Goal: Information Seeking & Learning: Find specific fact

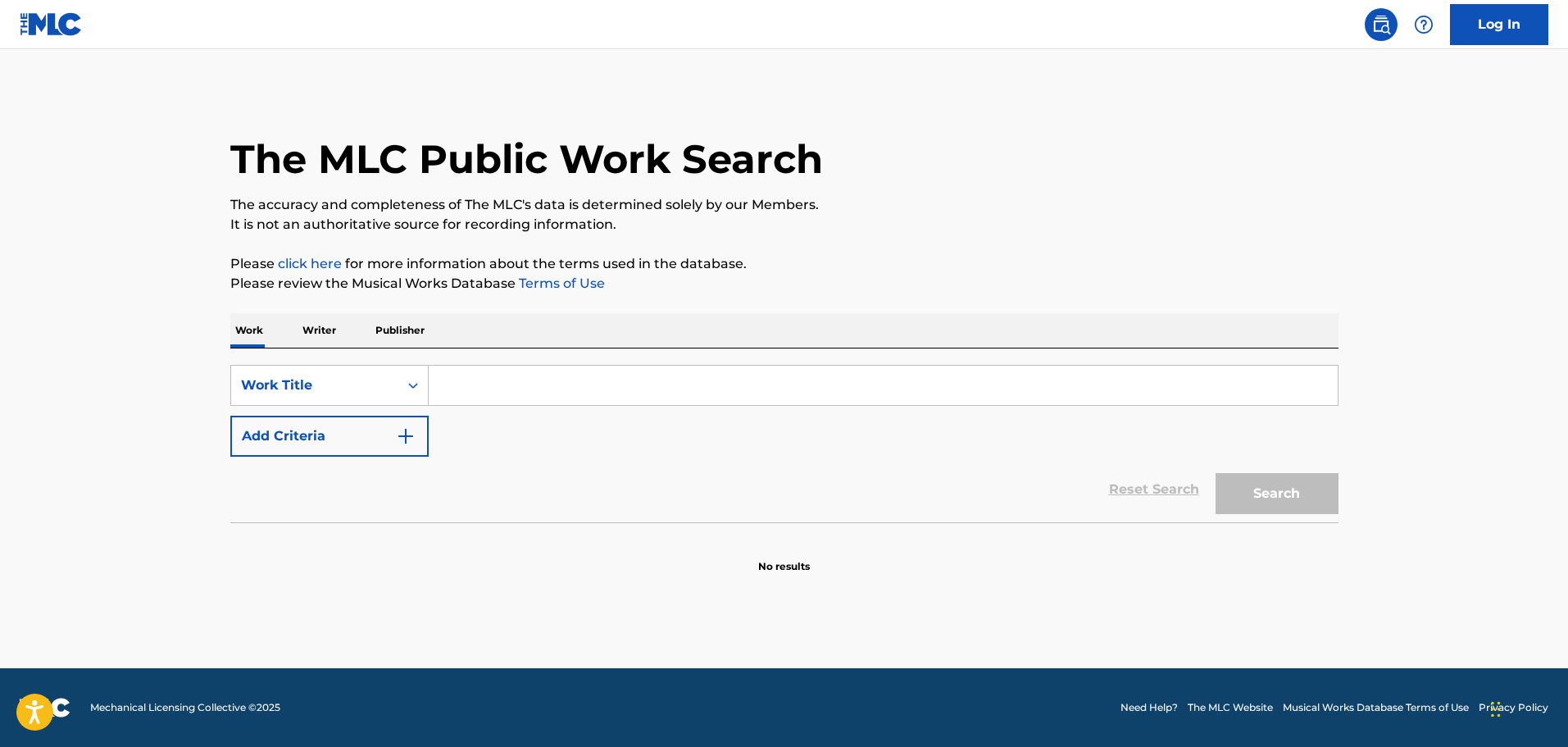
click at [1162, 624] on main "The MLC Public Work Search The accuracy and completeness of The MLC's data is d…" at bounding box center [784, 358] width 1568 height 619
click at [1449, 388] on main "The MLC Public Work Search The accuracy and completeness of The MLC's data is d…" at bounding box center [784, 358] width 1568 height 619
paste input "Tulpen Uit [GEOGRAPHIC_DATA]"
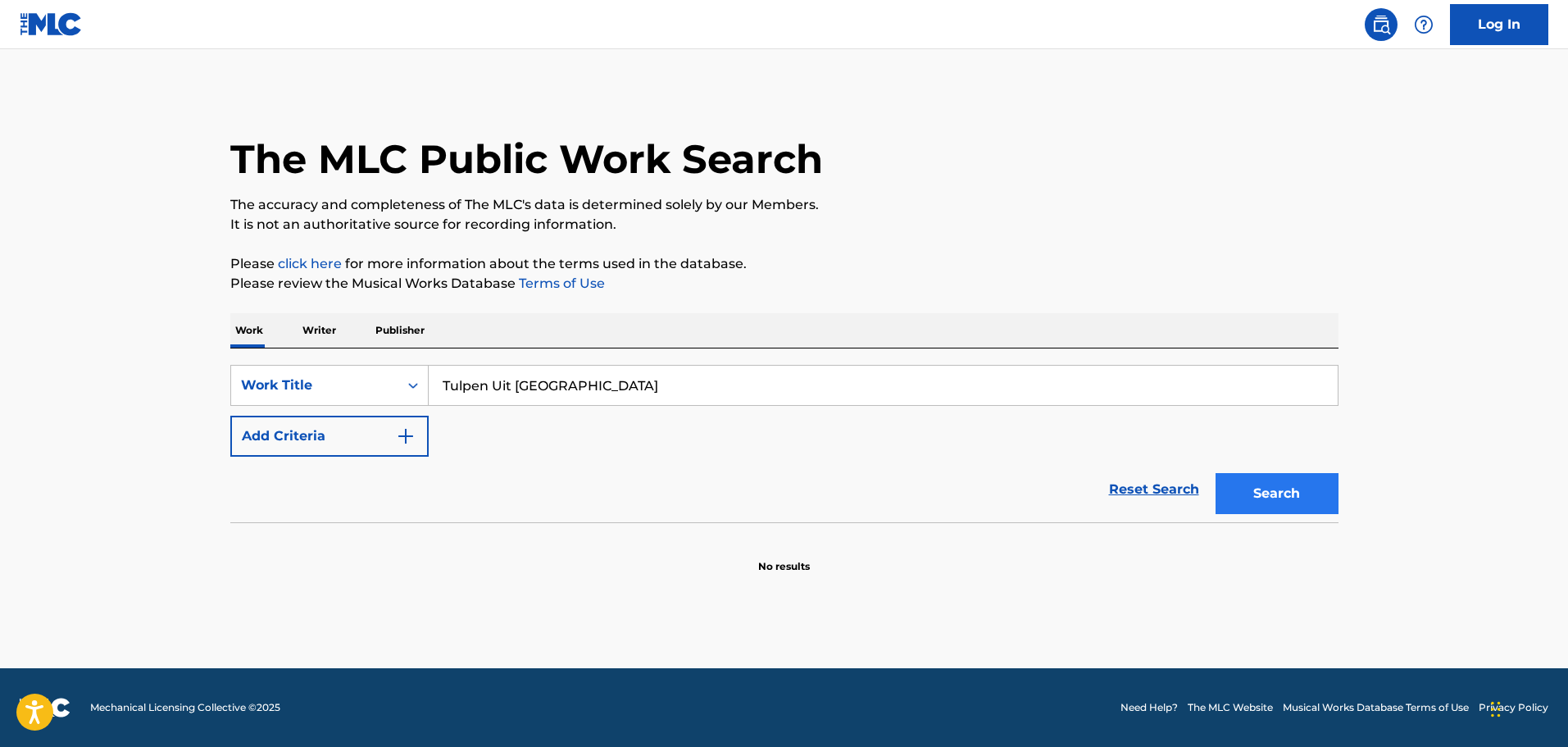
type input "Tulpen Uit [GEOGRAPHIC_DATA]"
click at [1265, 500] on button "Search" at bounding box center [1277, 493] width 123 height 41
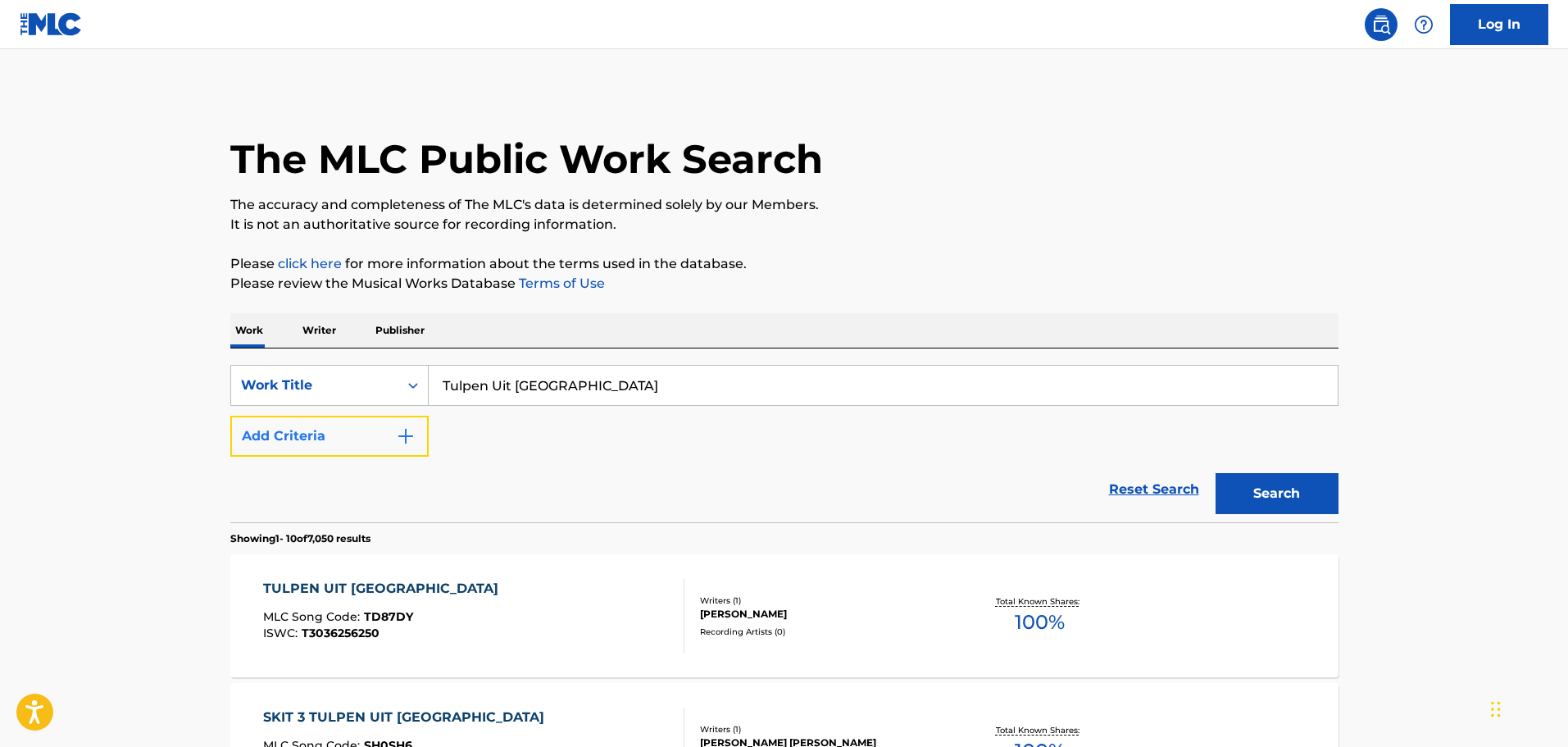
click at [362, 432] on button "Add Criteria" at bounding box center [329, 436] width 199 height 41
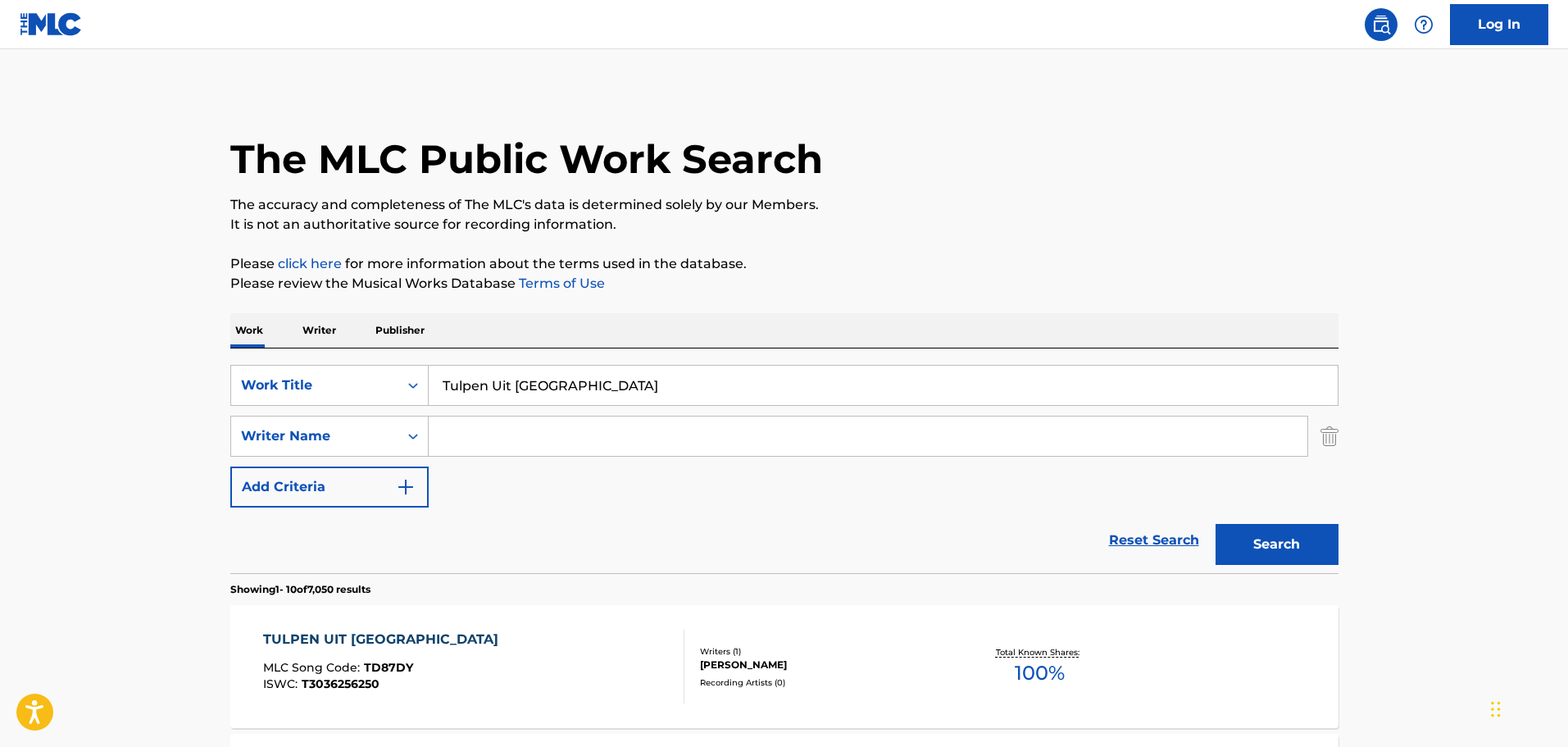
click at [490, 428] on input "Search Form" at bounding box center [868, 436] width 879 height 40
type input "[PERSON_NAME]"
click at [1216, 524] on button "Search" at bounding box center [1277, 544] width 123 height 41
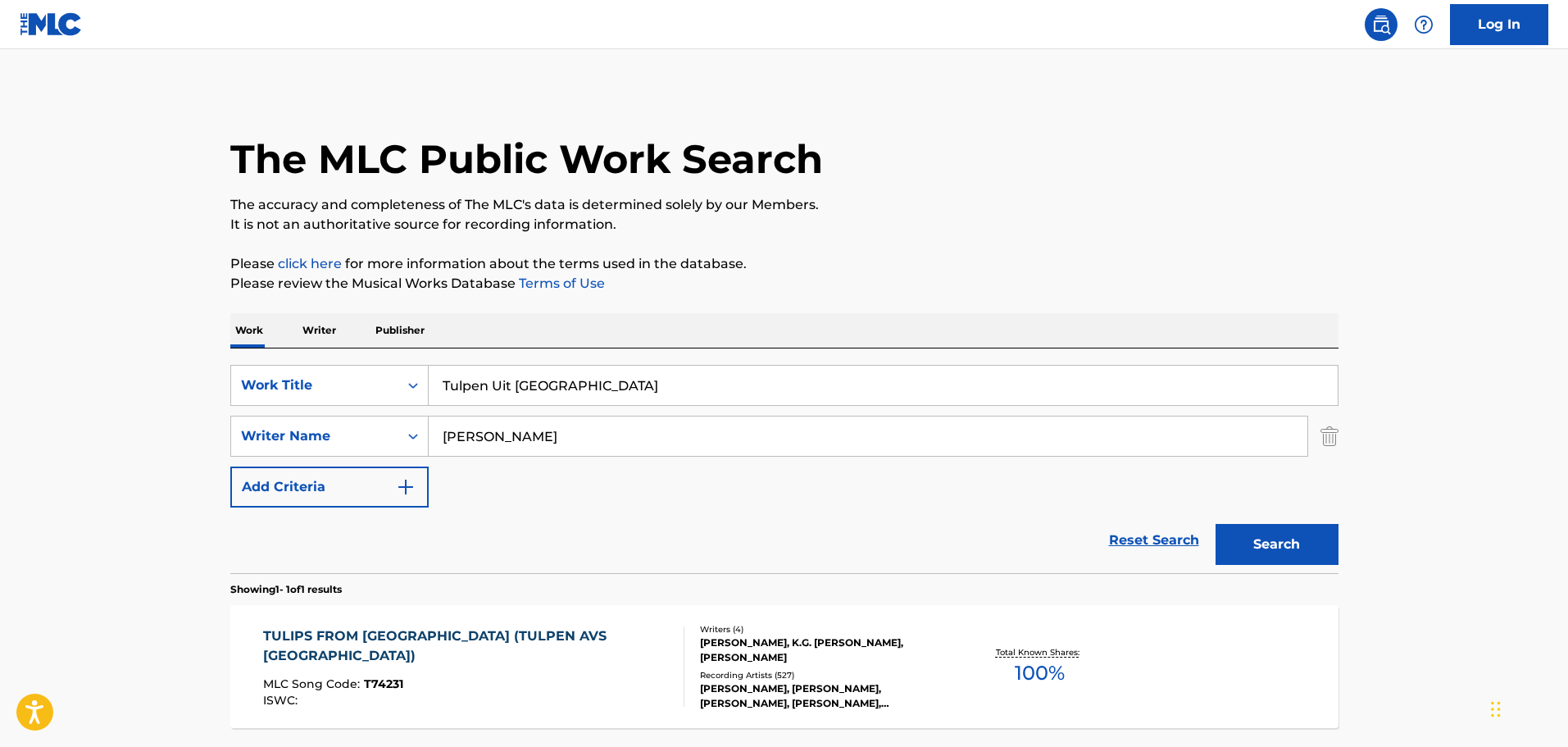
scroll to position [82, 0]
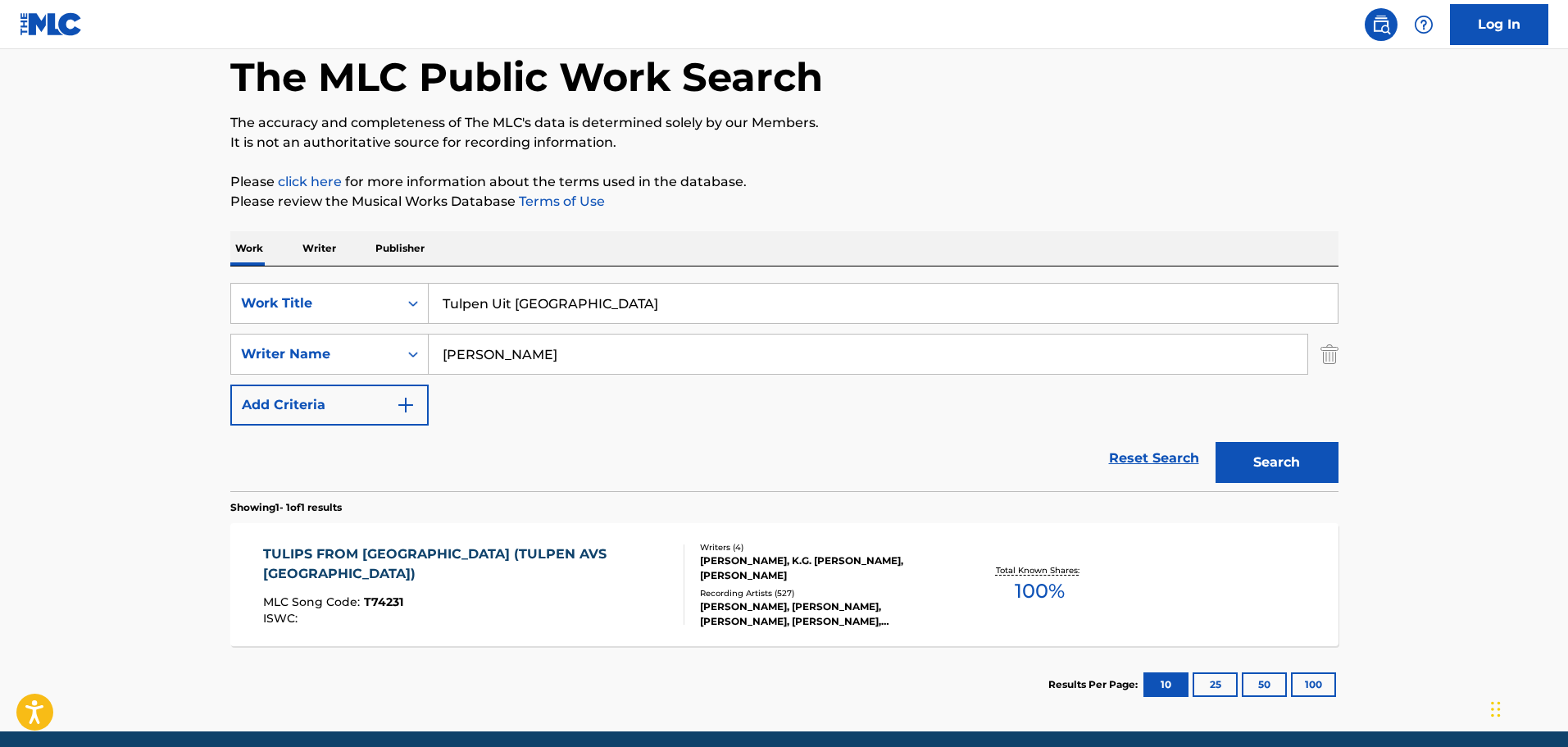
click at [342, 548] on div "TULIPS FROM [GEOGRAPHIC_DATA] (TULPEN AVS [GEOGRAPHIC_DATA])" at bounding box center [466, 563] width 407 height 40
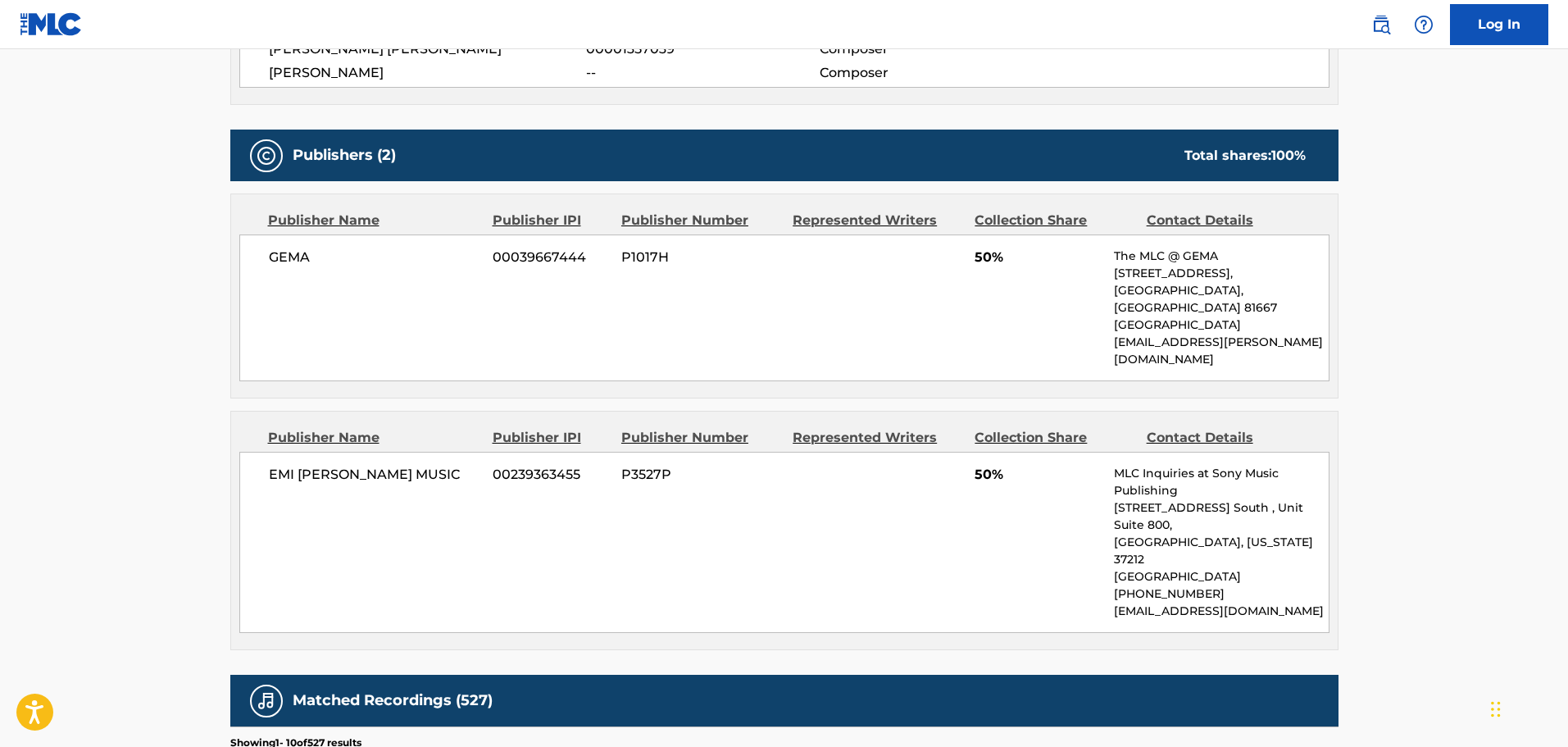
scroll to position [738, 0]
